Goal: Find specific page/section: Find specific page/section

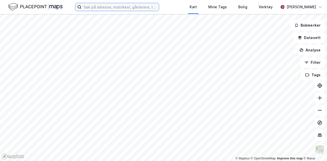
click at [101, 6] on input at bounding box center [119, 7] width 77 height 8
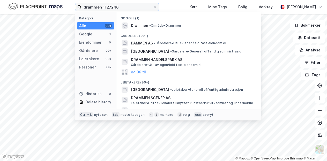
click at [111, 6] on input "drammen 1127246" at bounding box center [116, 7] width 71 height 8
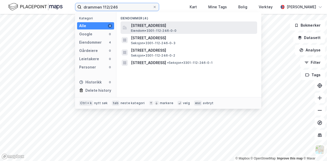
type input "drammen 112/246"
click at [147, 27] on span "[STREET_ADDRESS]" at bounding box center [193, 26] width 124 height 6
